Goal: Information Seeking & Learning: Learn about a topic

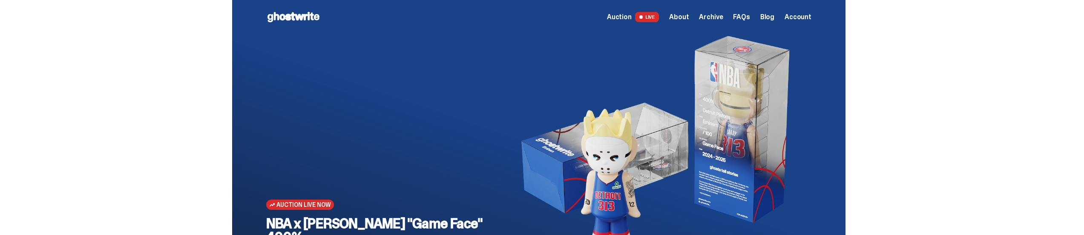
click at [686, 17] on span "About" at bounding box center [679, 17] width 20 height 7
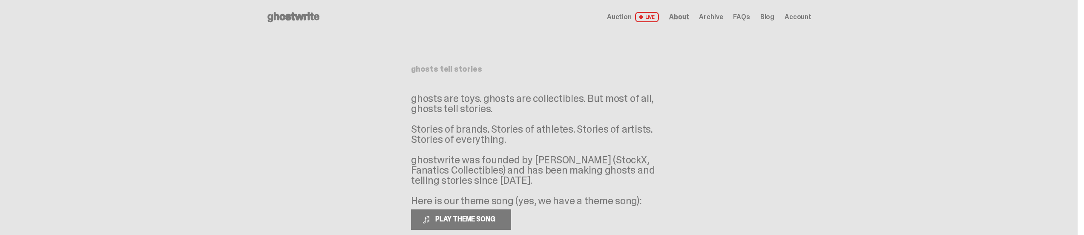
click at [626, 14] on span "Auction" at bounding box center [619, 17] width 25 height 7
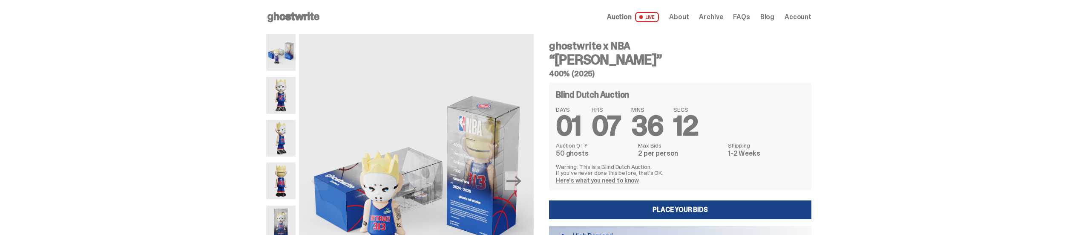
drag, startPoint x: 563, startPoint y: 151, endPoint x: 579, endPoint y: 152, distance: 15.8
click at [579, 152] on dd "50 ghosts" at bounding box center [594, 153] width 77 height 7
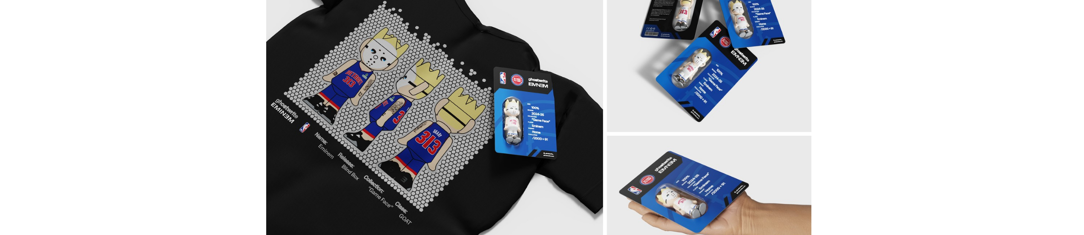
scroll to position [1022, 0]
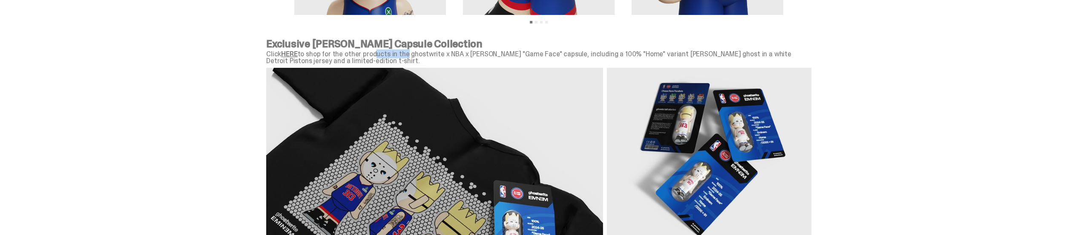
drag, startPoint x: 372, startPoint y: 52, endPoint x: 403, endPoint y: 56, distance: 31.0
click at [403, 56] on p "Click HERE to shop for the other products in the ghostwrite x NBA x [PERSON_NAM…" at bounding box center [538, 58] width 545 height 14
click at [403, 59] on p "Click HERE to shop for the other products in the ghostwrite x NBA x [PERSON_NAM…" at bounding box center [538, 58] width 545 height 14
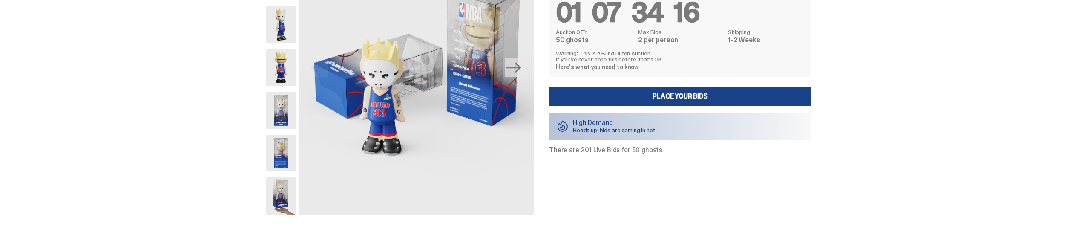
scroll to position [0, 0]
